Goal: Information Seeking & Learning: Learn about a topic

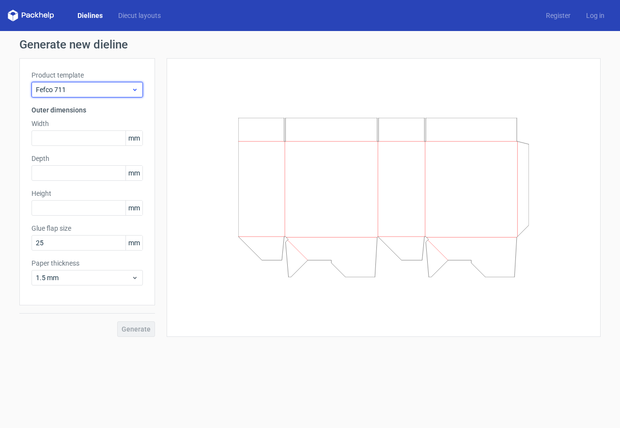
click at [115, 86] on span "Fefco 711" at bounding box center [83, 90] width 95 height 10
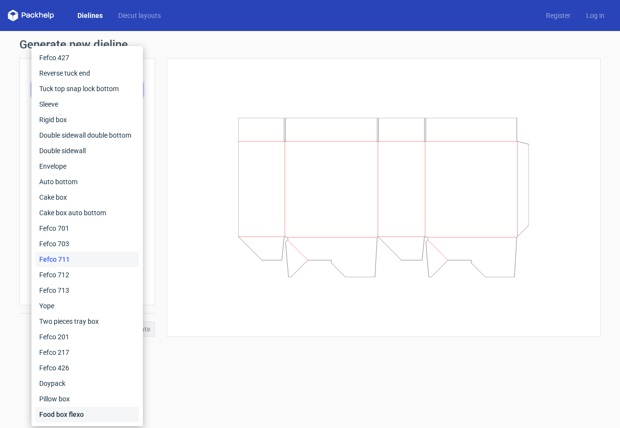
click at [74, 410] on div "Food box flexo" at bounding box center [87, 415] width 104 height 16
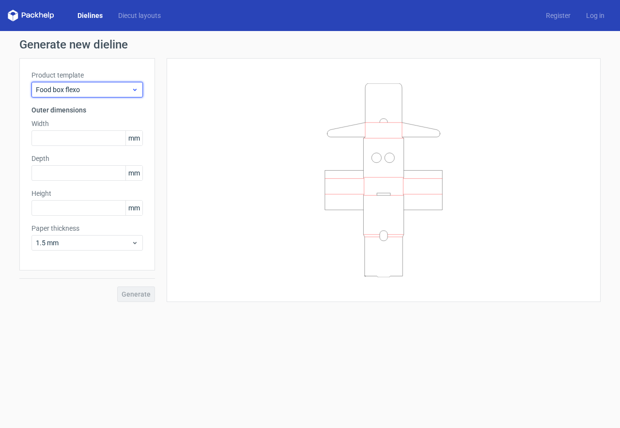
click at [86, 93] on span "Food box flexo" at bounding box center [83, 90] width 95 height 10
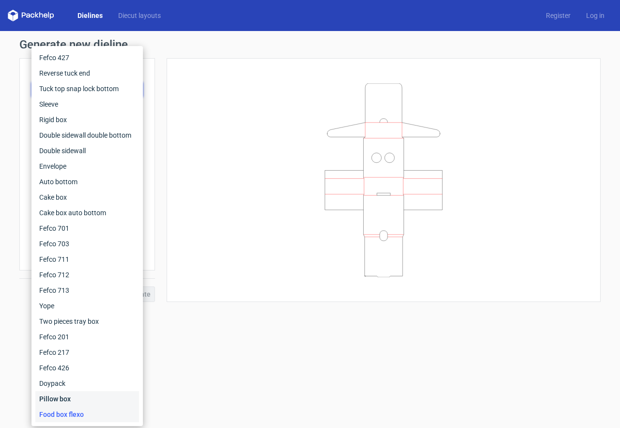
click at [54, 398] on div "Pillow box" at bounding box center [87, 399] width 104 height 16
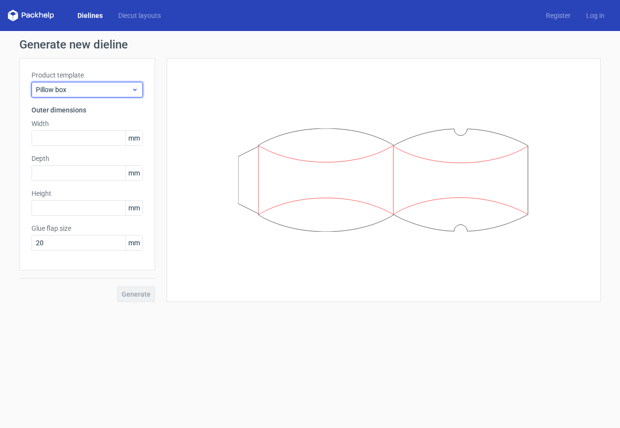
click at [77, 89] on span "Pillow box" at bounding box center [83, 90] width 95 height 10
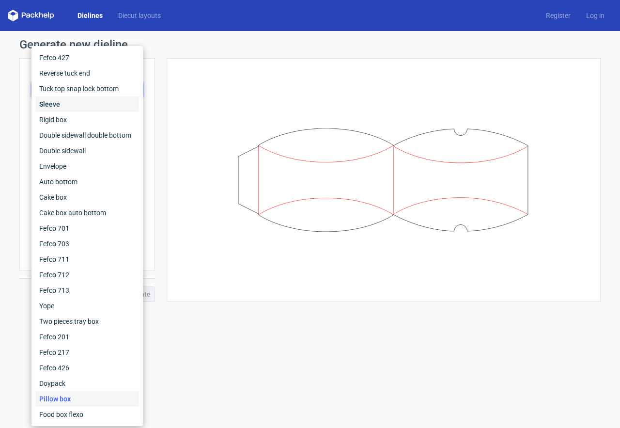
click at [75, 101] on div "Sleeve" at bounding box center [87, 104] width 104 height 16
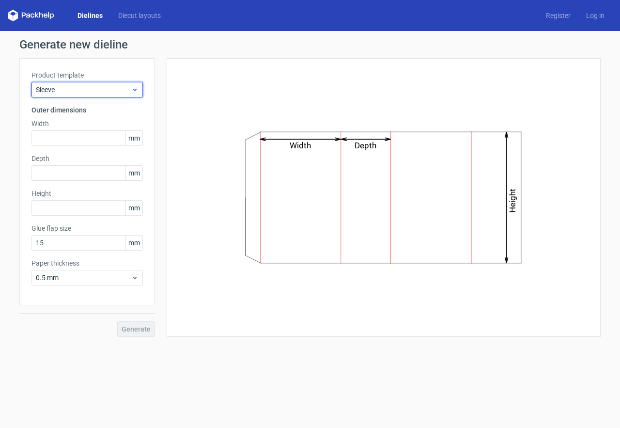
click at [87, 87] on span "Sleeve" at bounding box center [83, 90] width 95 height 10
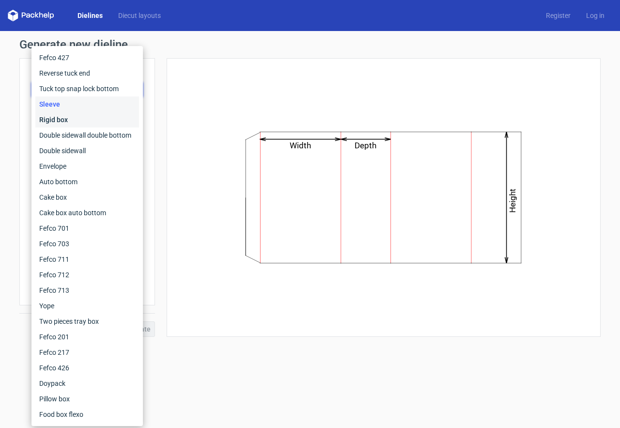
click at [75, 115] on div "Rigid box" at bounding box center [87, 120] width 104 height 16
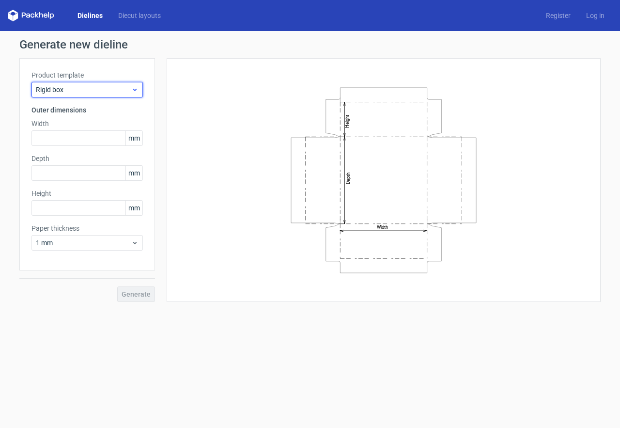
click at [91, 86] on span "Rigid box" at bounding box center [83, 90] width 95 height 10
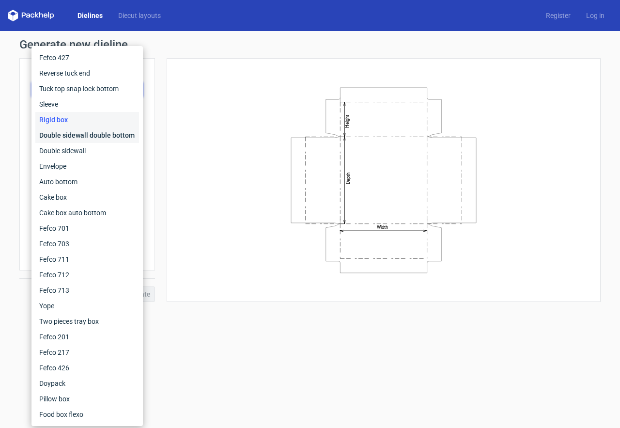
click at [76, 132] on div "Double sidewall double bottom" at bounding box center [87, 135] width 104 height 16
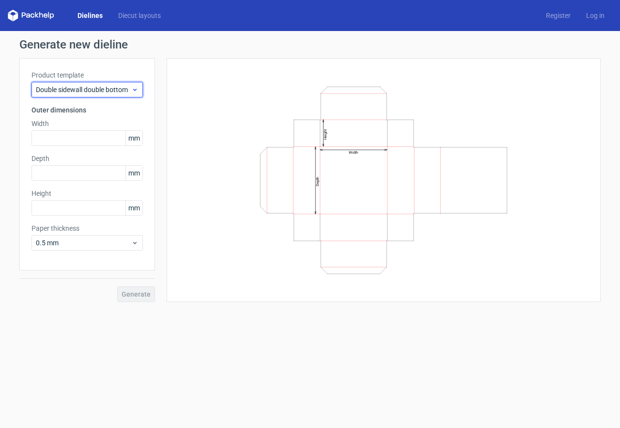
click at [95, 87] on span "Double sidewall double bottom" at bounding box center [83, 90] width 95 height 10
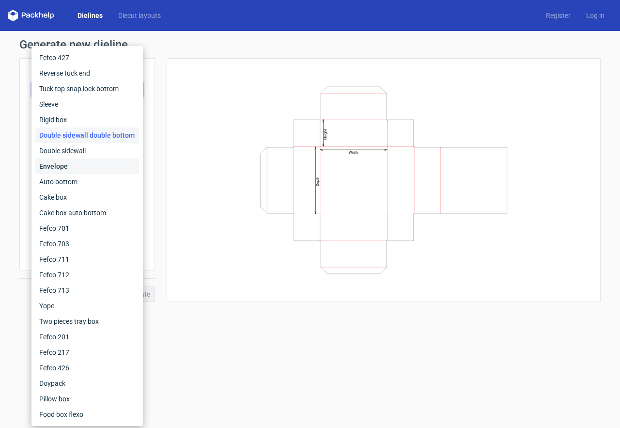
click at [80, 172] on div "Envelope" at bounding box center [87, 166] width 104 height 16
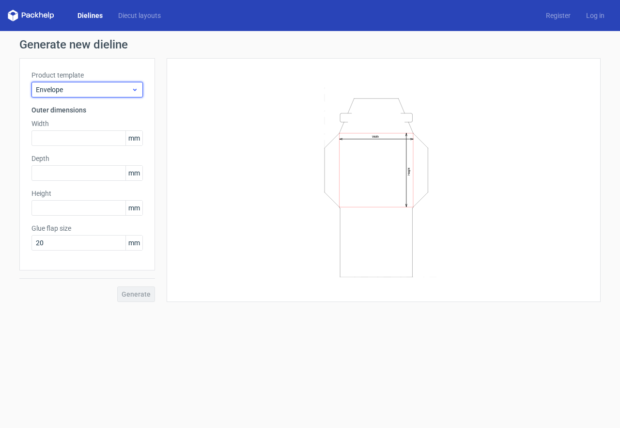
click at [102, 83] on div "Envelope" at bounding box center [87, 90] width 111 height 16
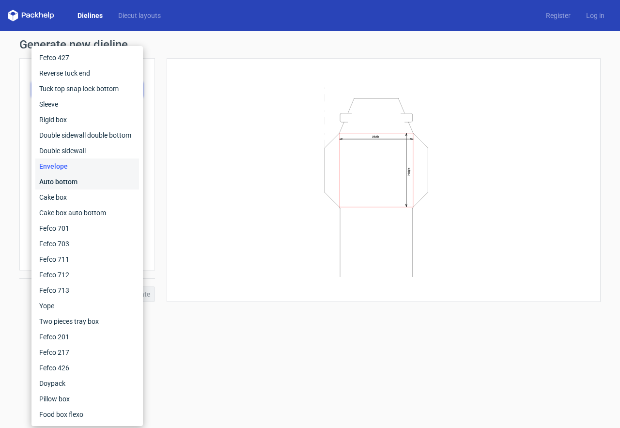
click at [80, 181] on div "Auto bottom" at bounding box center [87, 182] width 104 height 16
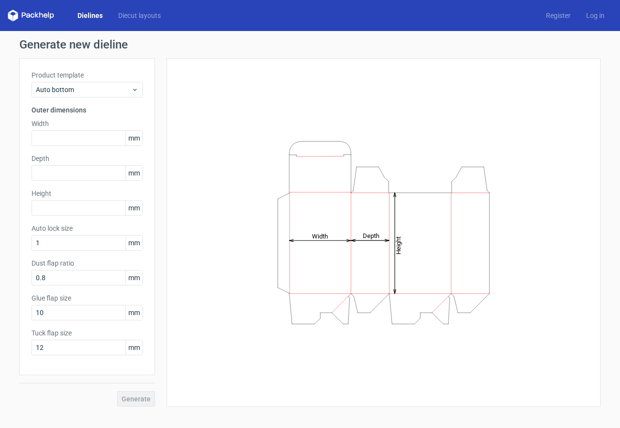
click at [91, 81] on div "Product template Auto bottom" at bounding box center [87, 83] width 111 height 27
click at [91, 87] on span "Auto bottom" at bounding box center [83, 90] width 95 height 10
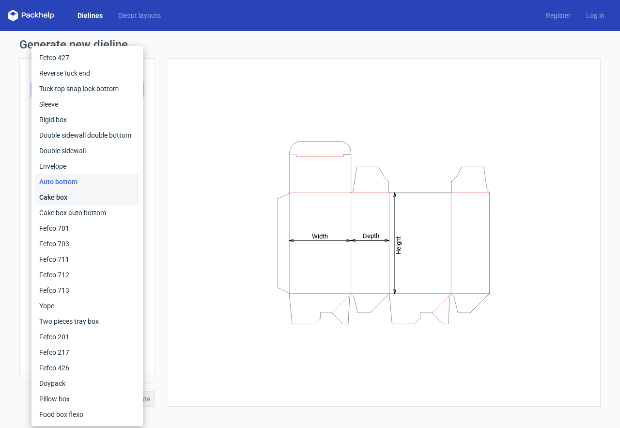
click at [60, 200] on div "Cake box" at bounding box center [87, 197] width 104 height 16
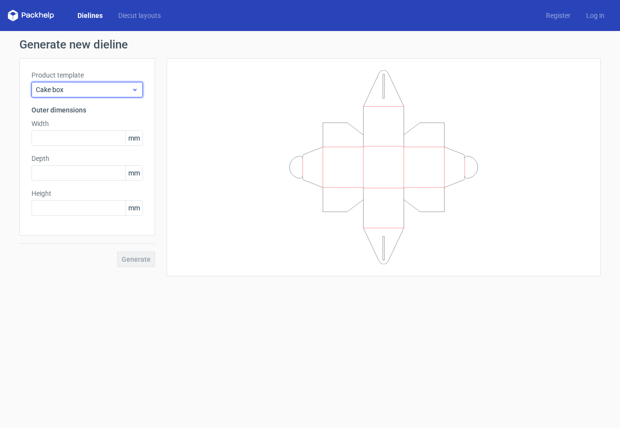
click at [101, 88] on span "Cake box" at bounding box center [83, 90] width 95 height 10
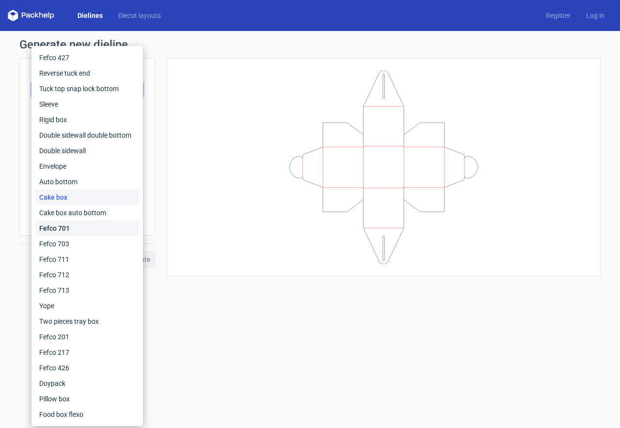
click at [67, 235] on div "Fefco 701" at bounding box center [87, 229] width 104 height 16
